Goal: Transaction & Acquisition: Book appointment/travel/reservation

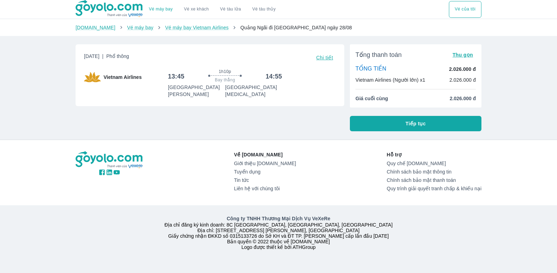
click at [523, 188] on div "Về [DOMAIN_NAME] Giới thiệu [DOMAIN_NAME] Tuyển dụng Tin tức Liên hệ với chúng …" at bounding box center [278, 200] width 557 height 120
click at [417, 124] on span "Tiếp tục" at bounding box center [415, 123] width 20 height 7
